Goal: Complete application form: Complete application form

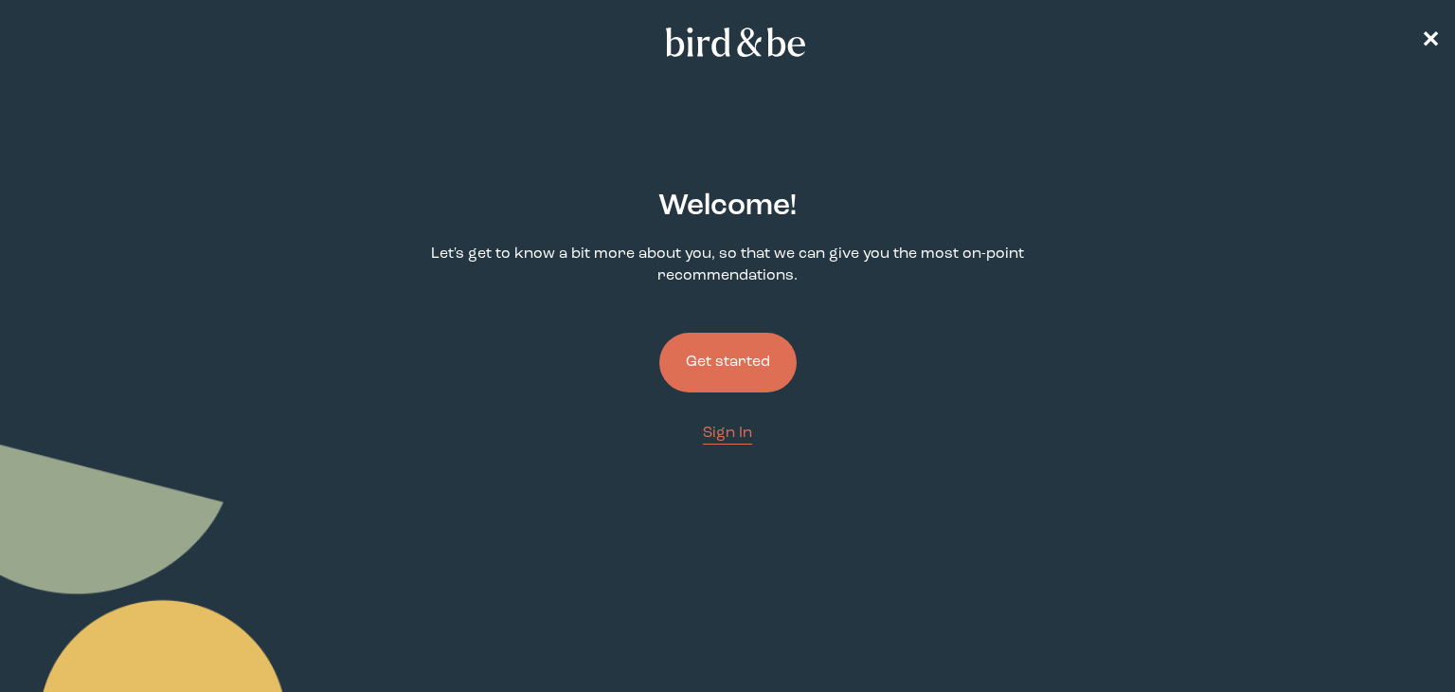
click at [729, 372] on button "Get started" at bounding box center [727, 363] width 137 height 60
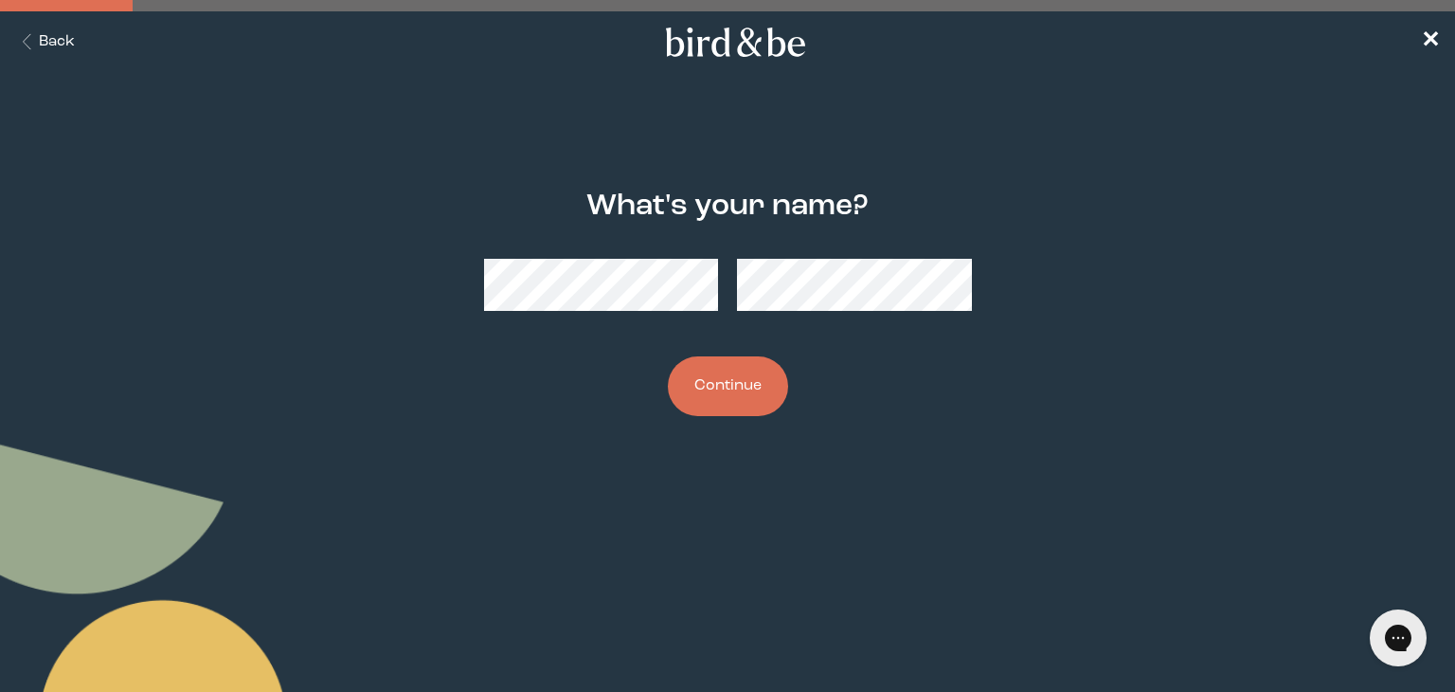
click at [55, 47] on button "Back" at bounding box center [45, 42] width 60 height 22
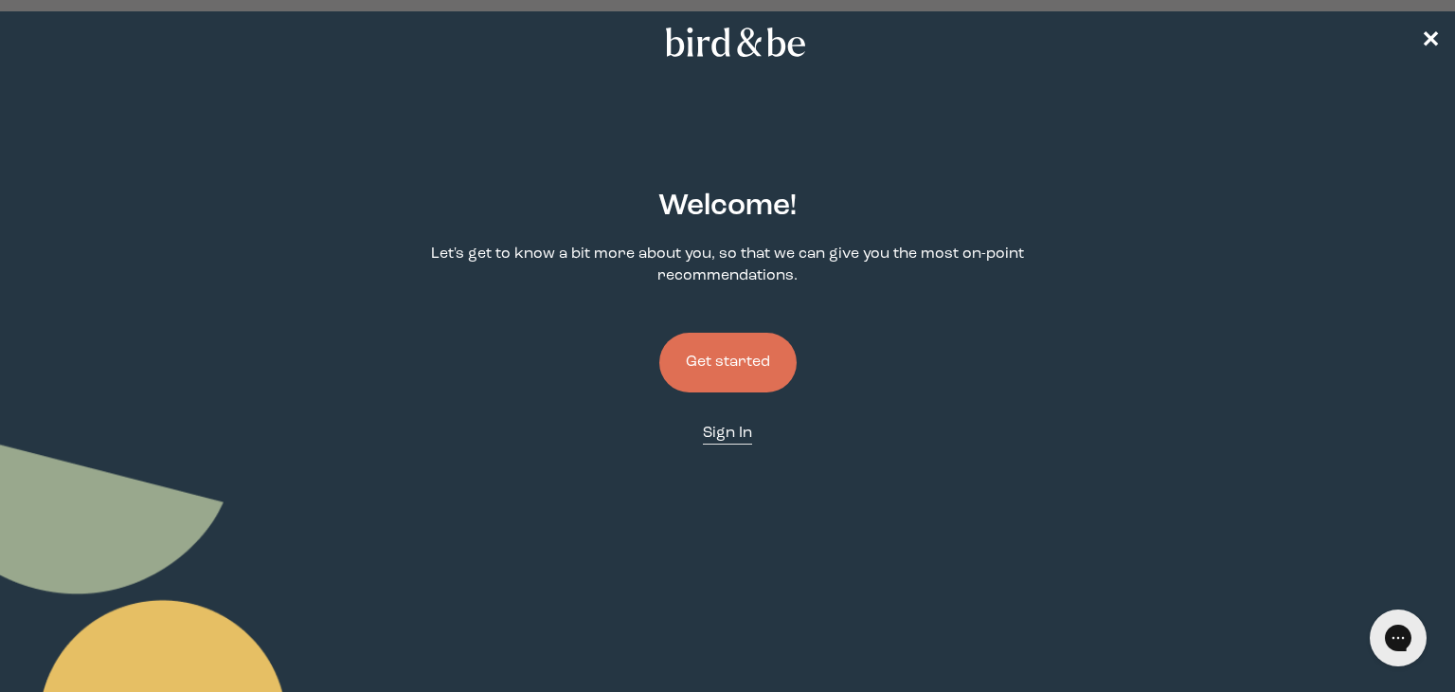
click at [730, 431] on span "Sign In" at bounding box center [727, 432] width 49 height 15
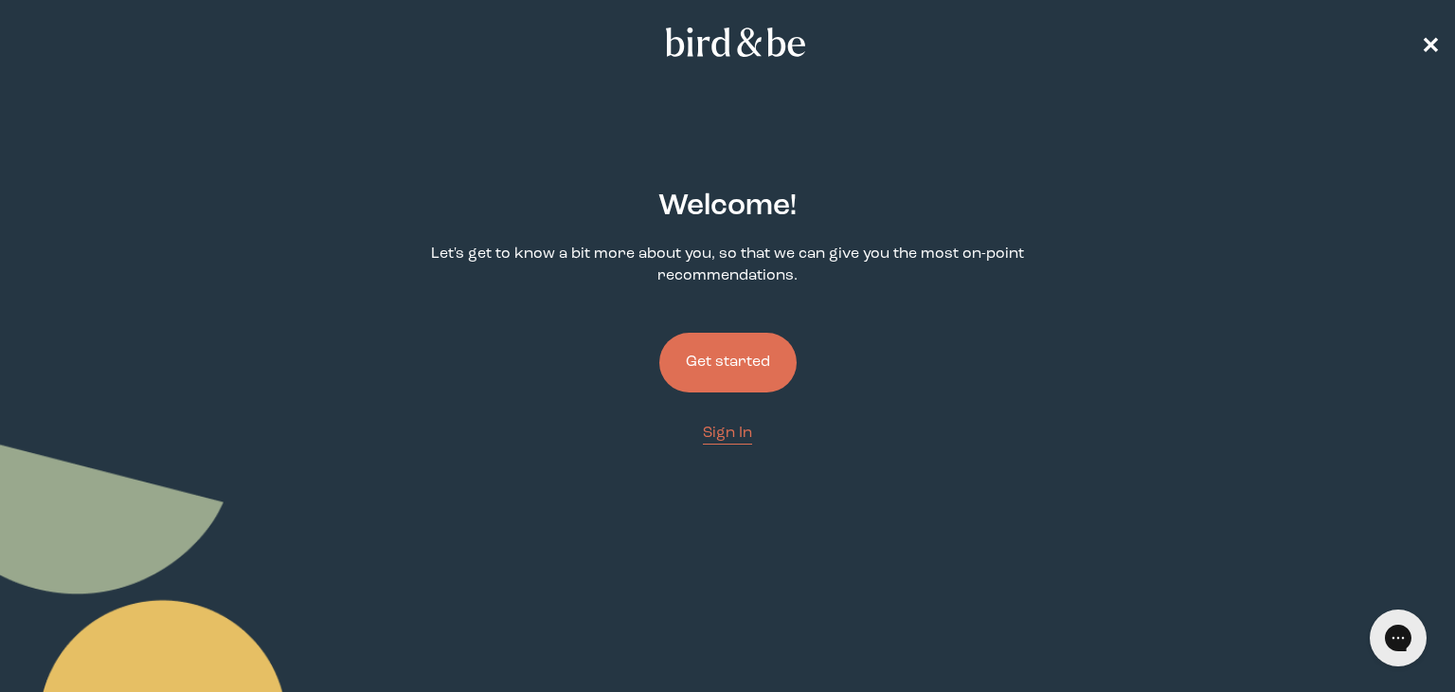
click at [1427, 36] on span "✕" at bounding box center [1430, 42] width 19 height 23
click at [720, 364] on button "Get started" at bounding box center [727, 363] width 137 height 60
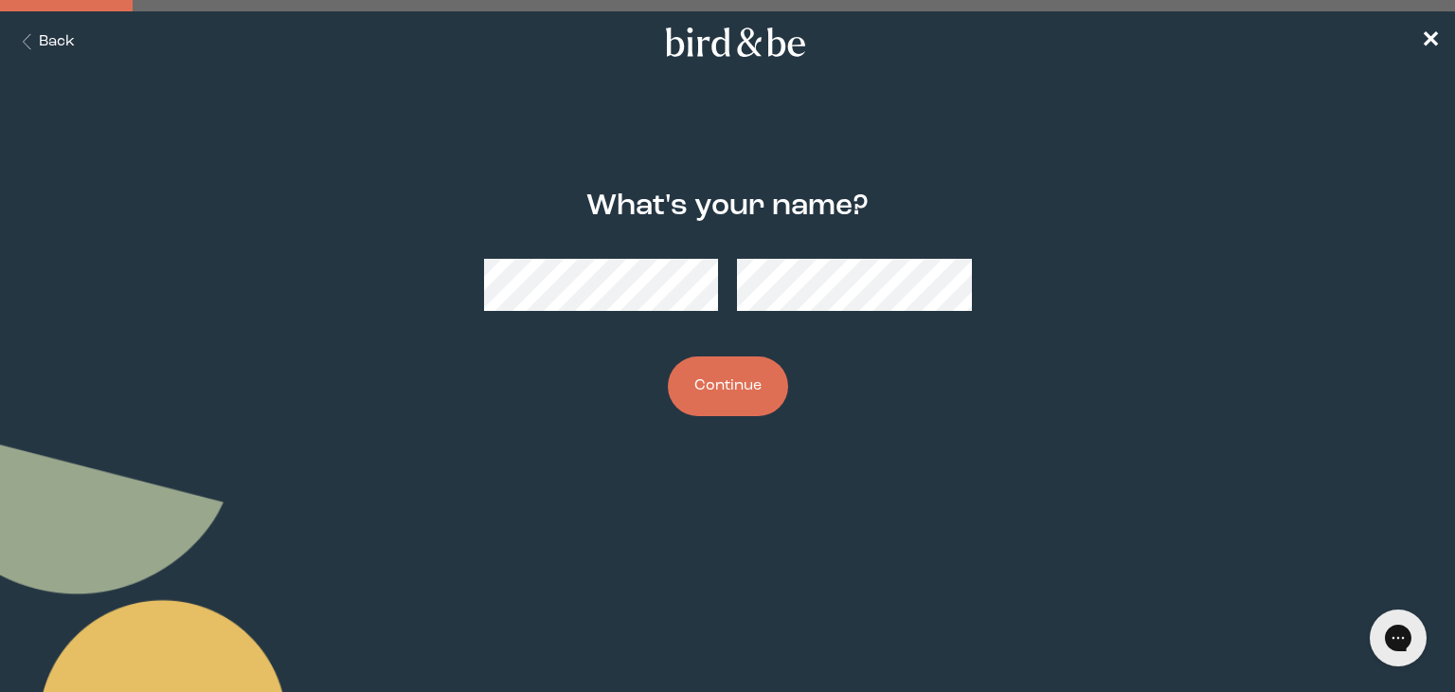
click at [713, 401] on button "Continue" at bounding box center [728, 386] width 120 height 60
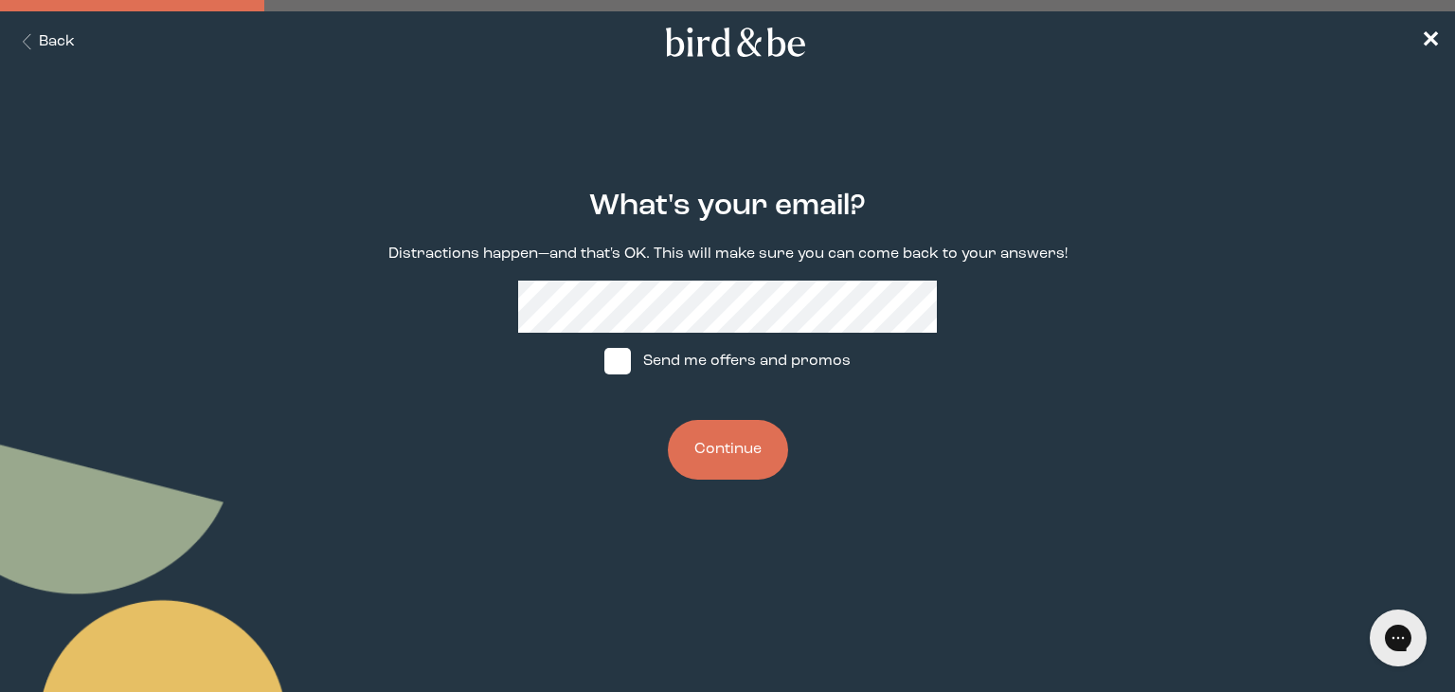
click at [624, 367] on span at bounding box center [617, 361] width 27 height 27
click at [604, 362] on input "Send me offers and promos" at bounding box center [603, 361] width 1 height 1
checkbox input "true"
click at [741, 457] on button "Continue" at bounding box center [728, 450] width 120 height 60
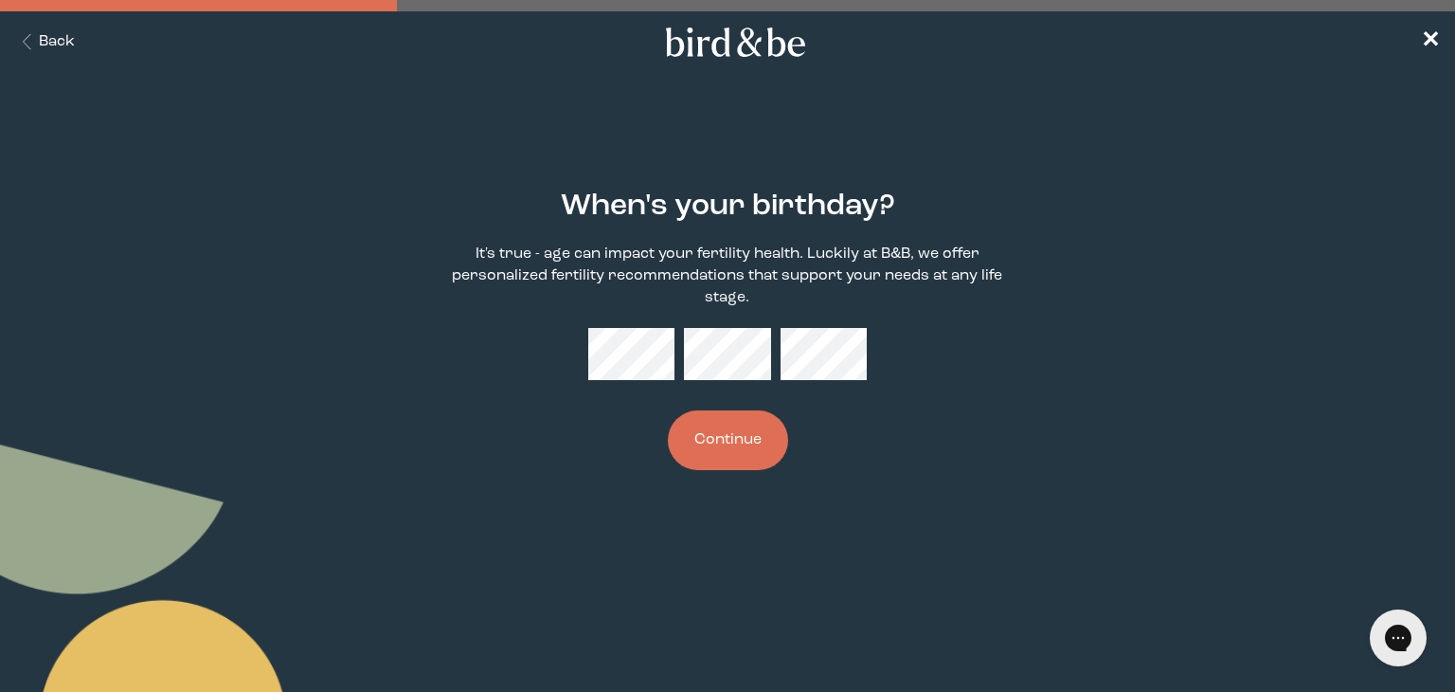
click at [751, 457] on button "Continue" at bounding box center [728, 440] width 120 height 60
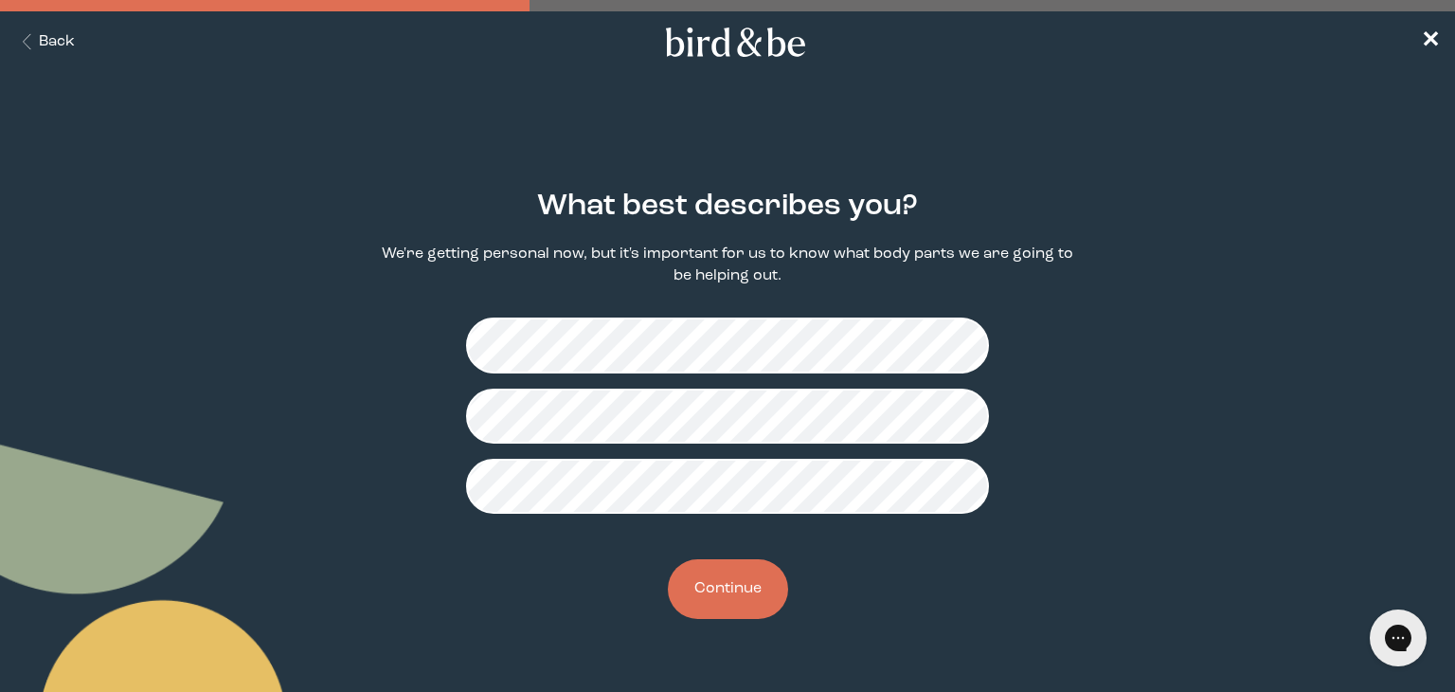
click at [729, 602] on button "Continue" at bounding box center [728, 589] width 120 height 60
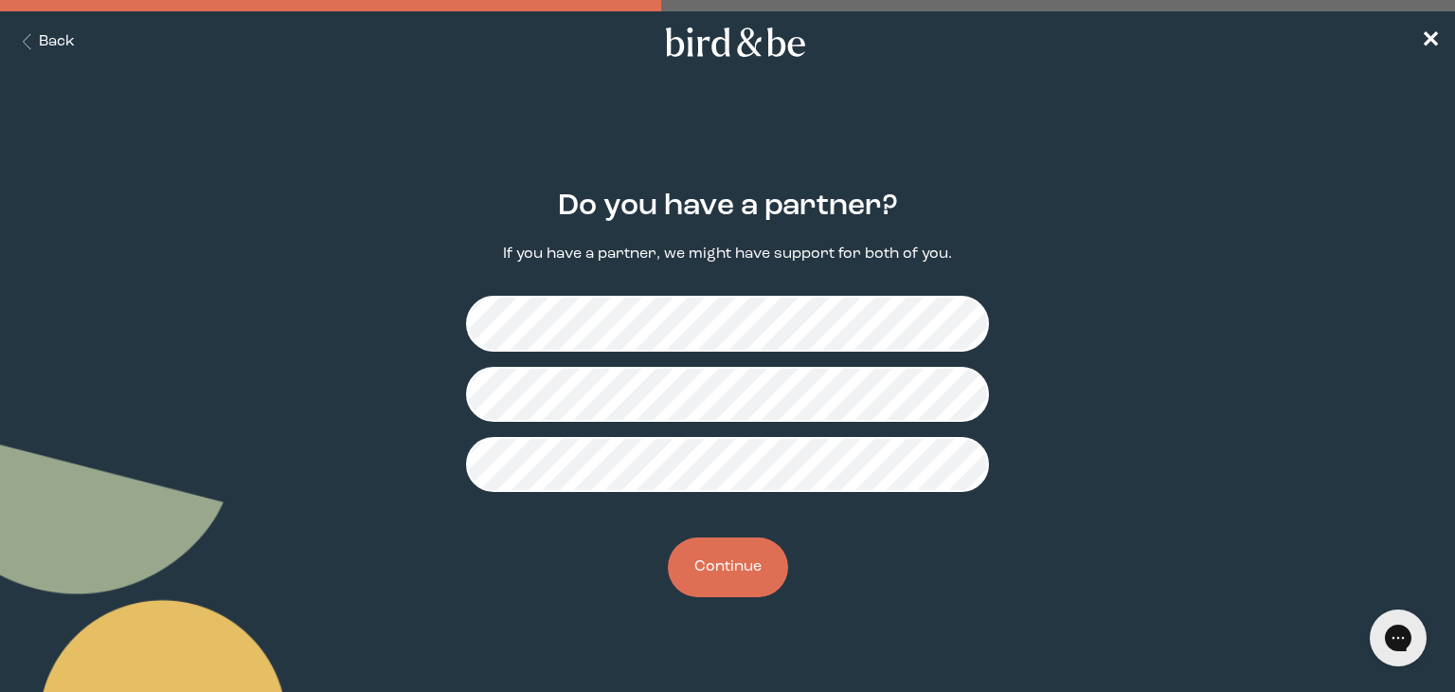
click at [724, 581] on button "Continue" at bounding box center [728, 567] width 120 height 60
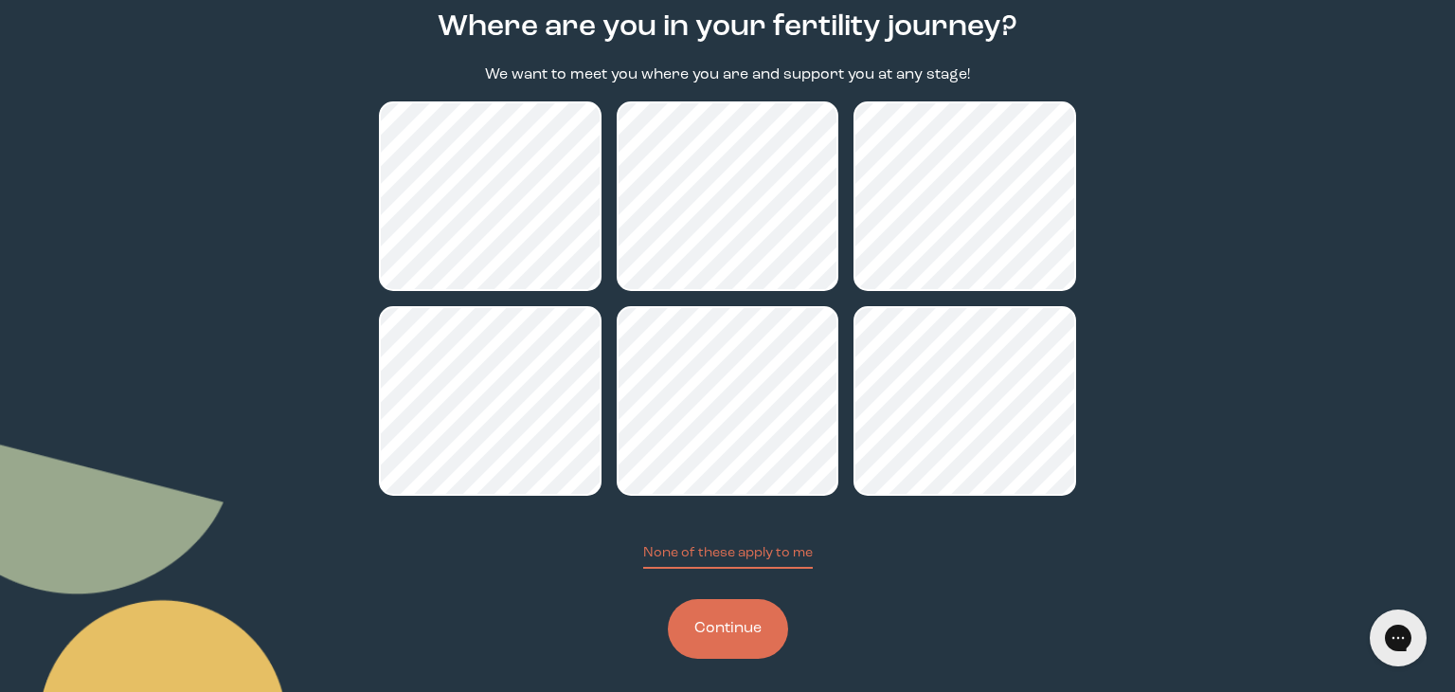
scroll to position [193, 0]
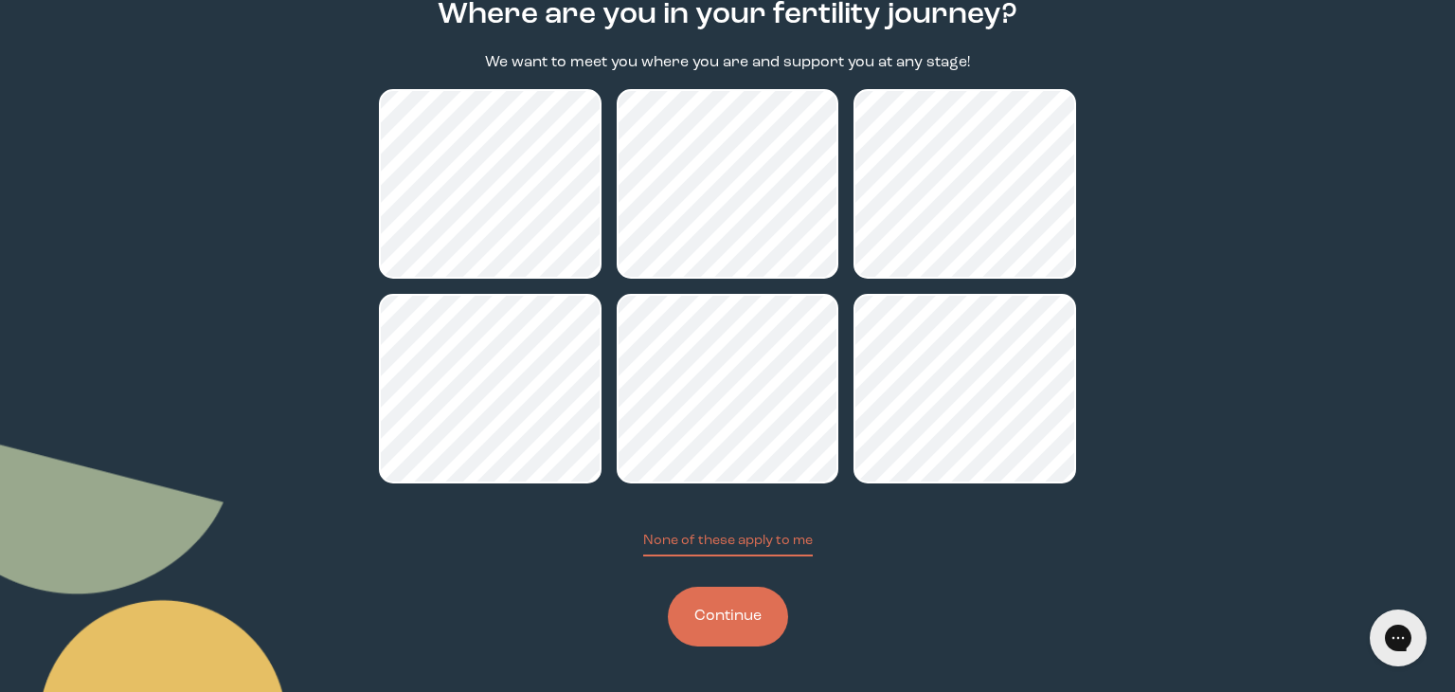
click at [738, 614] on button "Continue" at bounding box center [728, 616] width 120 height 60
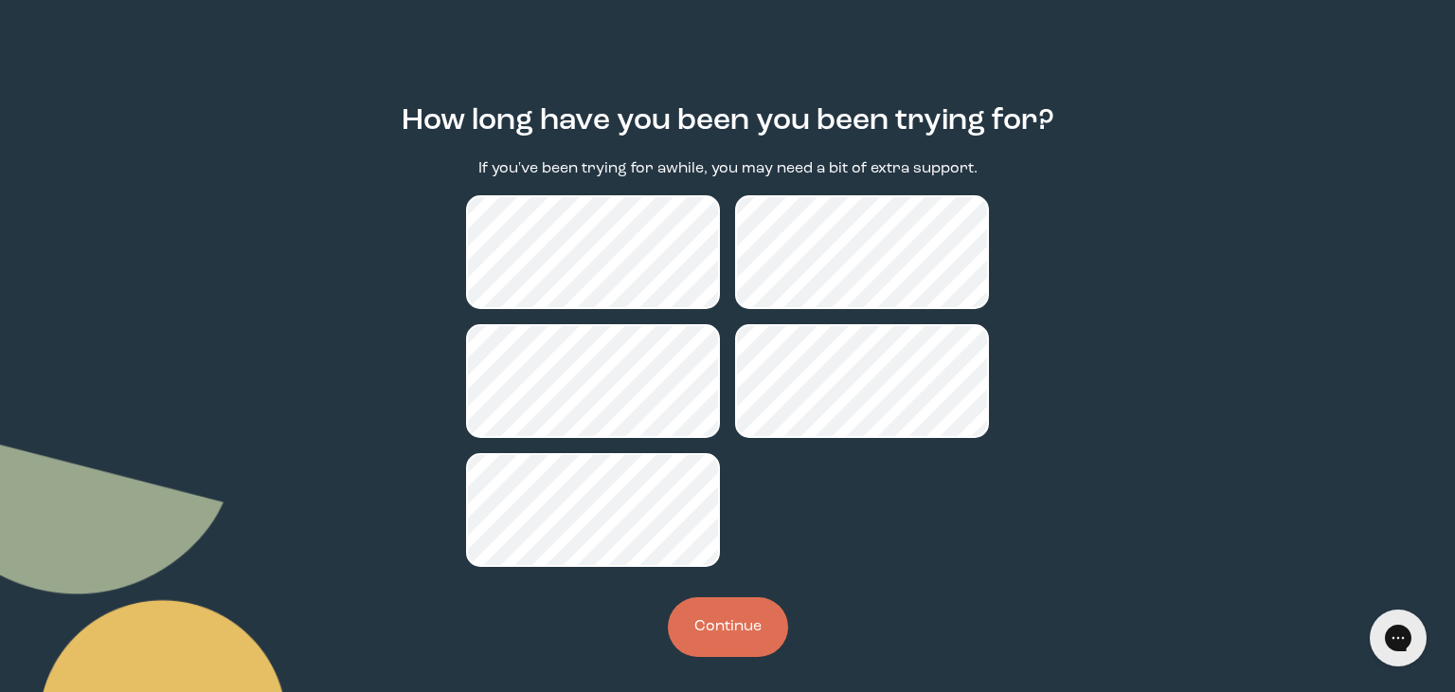
scroll to position [97, 0]
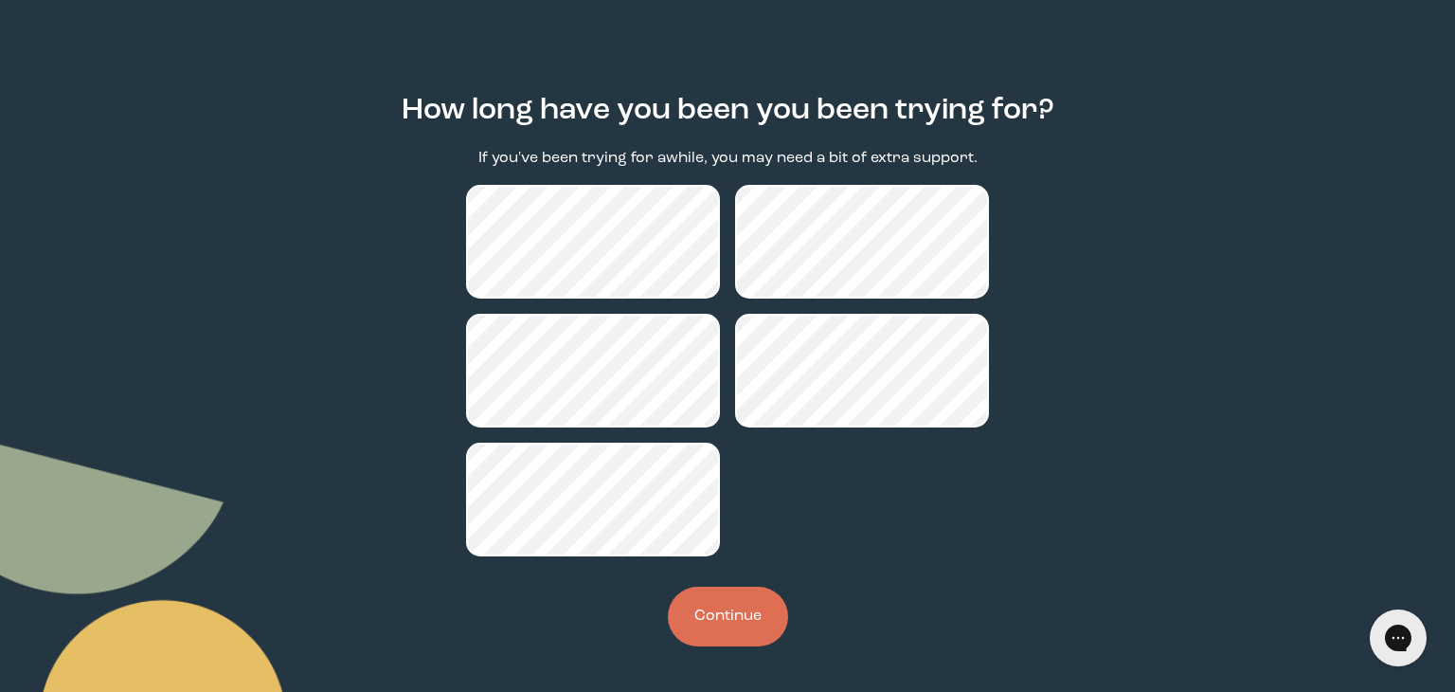
click at [730, 619] on button "Continue" at bounding box center [728, 616] width 120 height 60
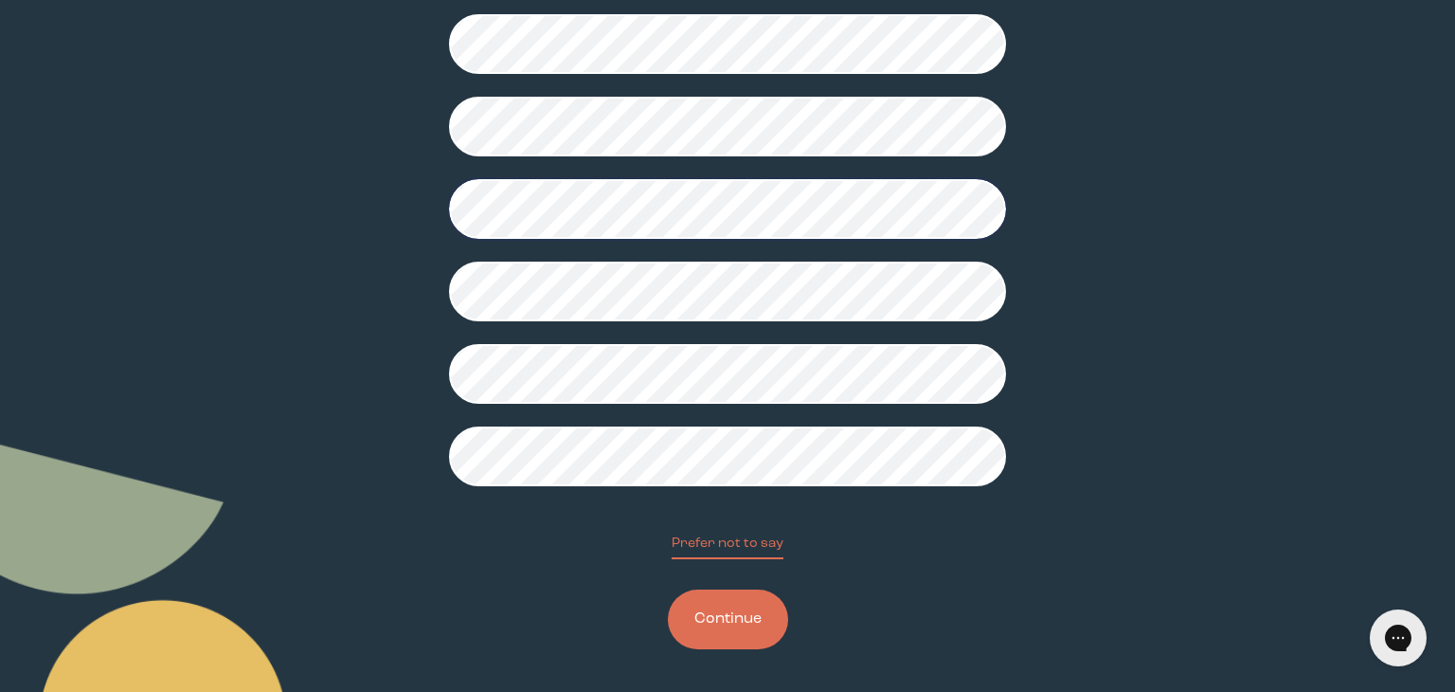
scroll to position [459, 0]
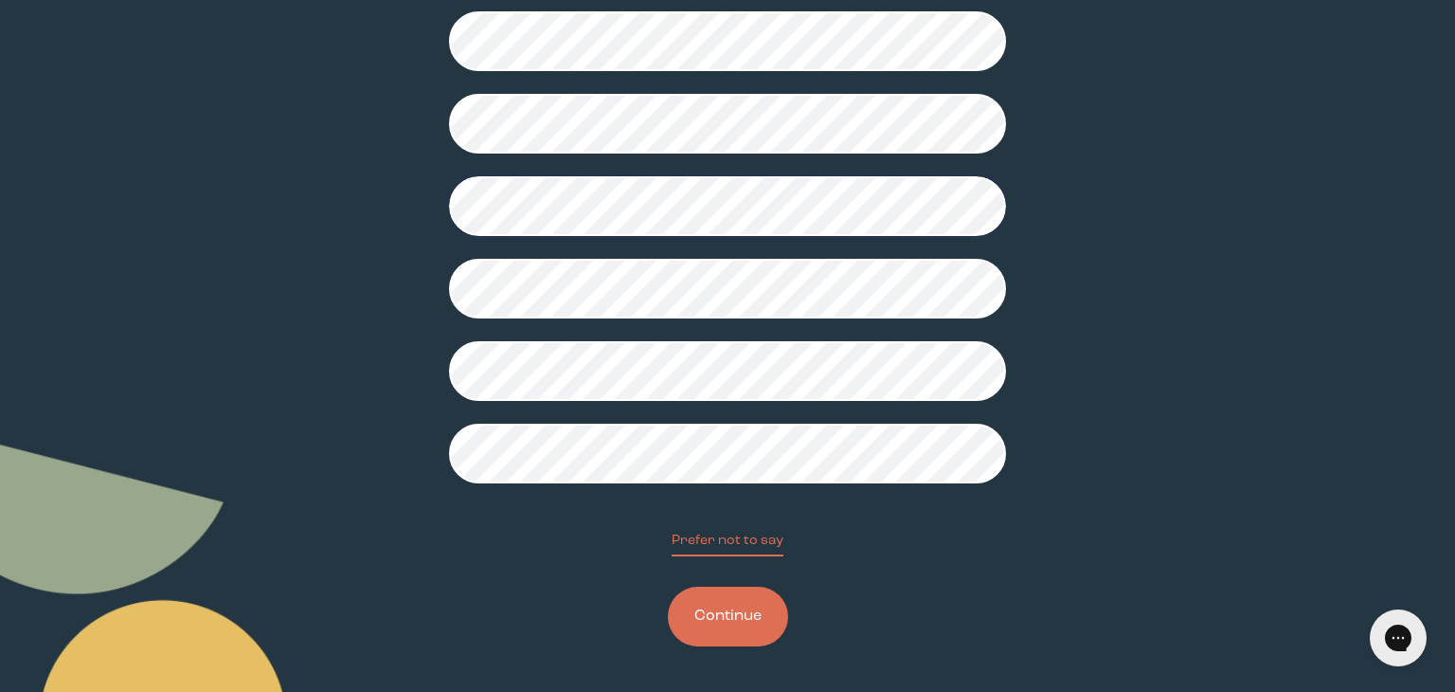
click at [741, 616] on button "Continue" at bounding box center [728, 616] width 120 height 60
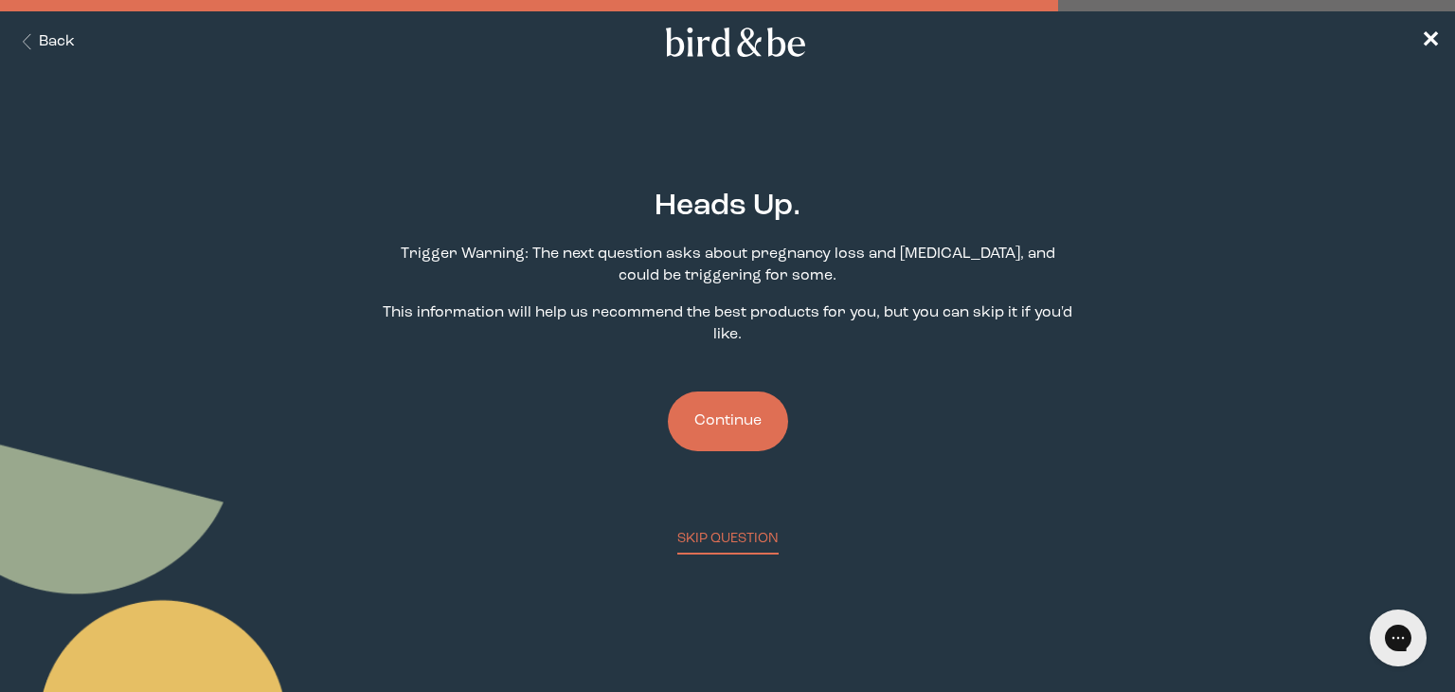
click at [737, 439] on button "Continue" at bounding box center [728, 421] width 120 height 60
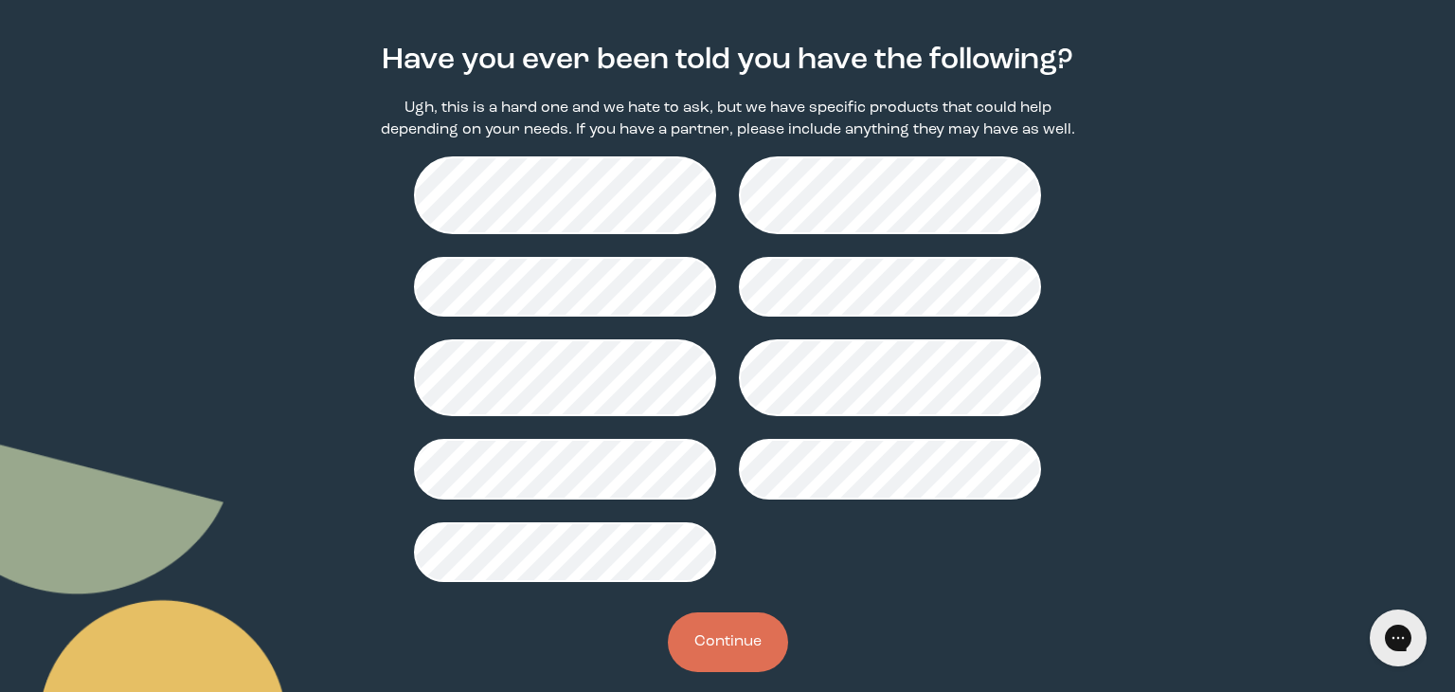
scroll to position [148, 0]
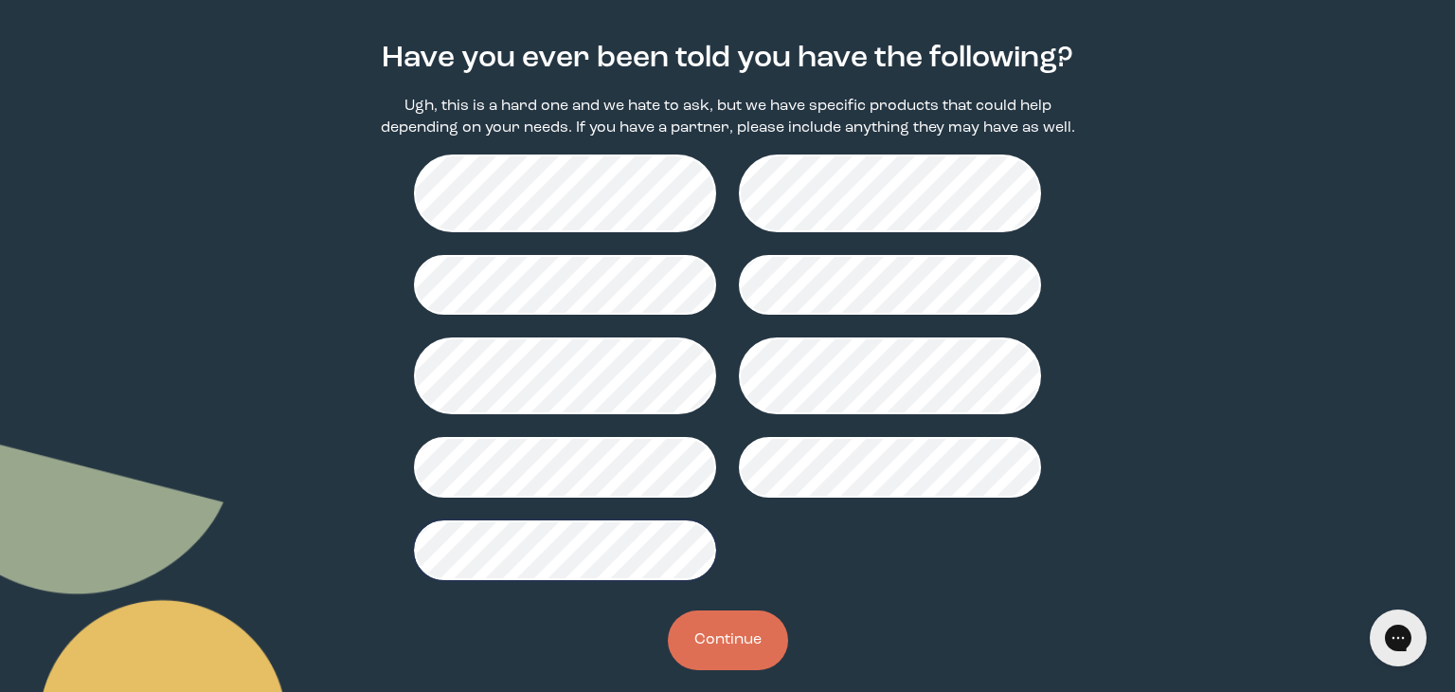
click at [740, 631] on button "Continue" at bounding box center [728, 640] width 120 height 60
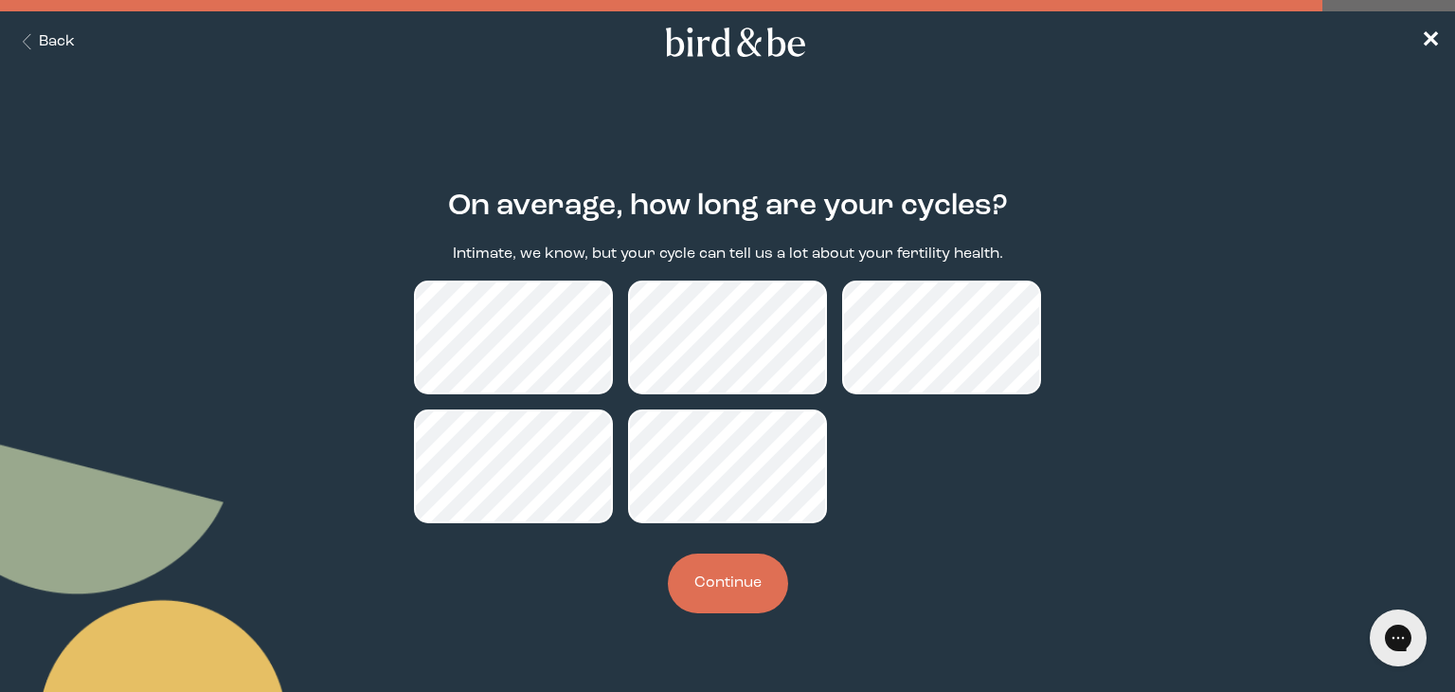
click at [756, 584] on button "Continue" at bounding box center [728, 583] width 120 height 60
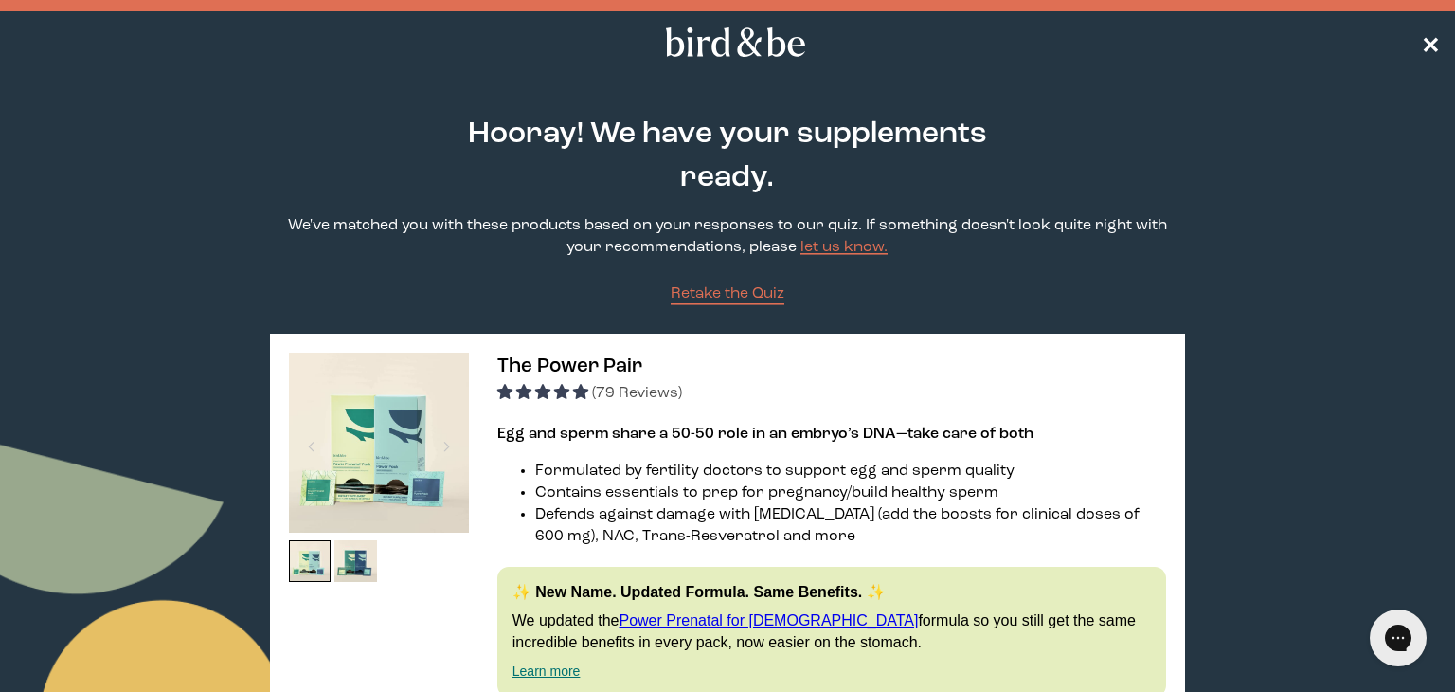
click at [1434, 43] on span "✕" at bounding box center [1430, 42] width 19 height 23
